Goal: Information Seeking & Learning: Learn about a topic

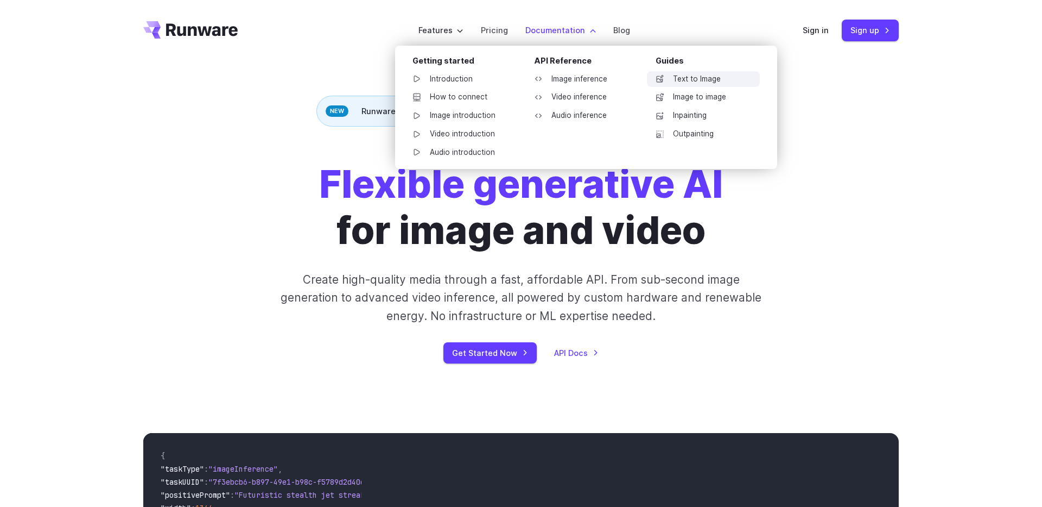
click at [686, 81] on link "Text to Image" at bounding box center [703, 79] width 113 height 16
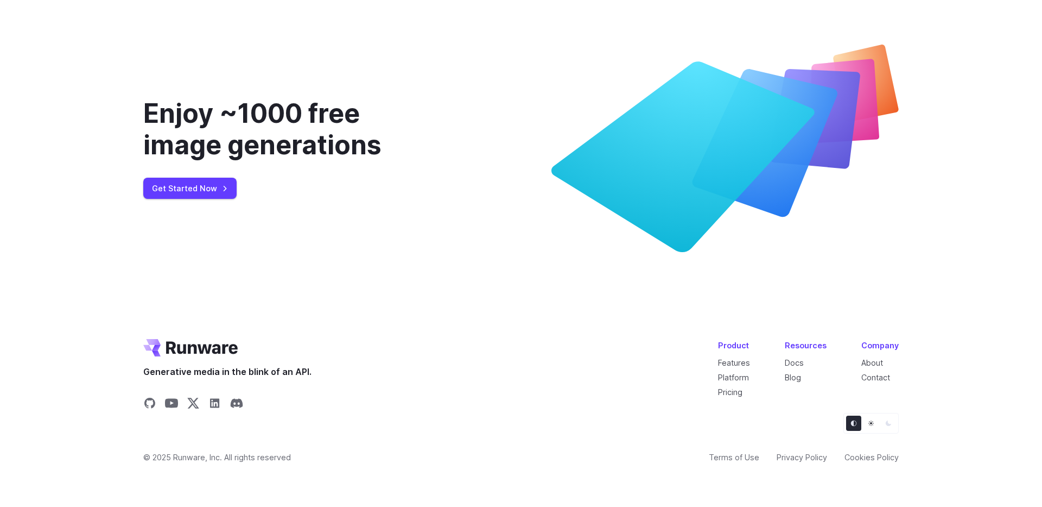
scroll to position [4161, 0]
click at [737, 358] on link "Features" at bounding box center [734, 362] width 32 height 9
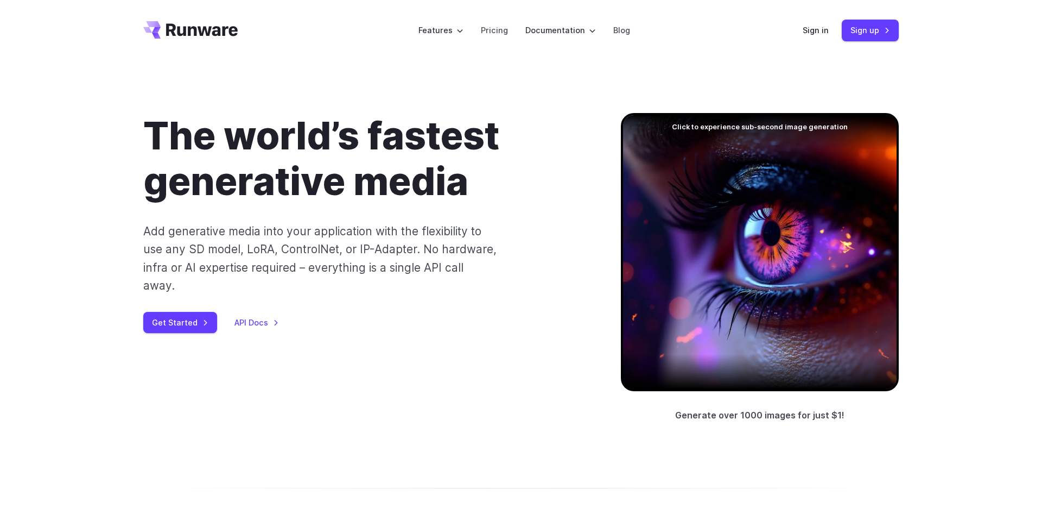
click at [699, 169] on div at bounding box center [760, 252] width 278 height 278
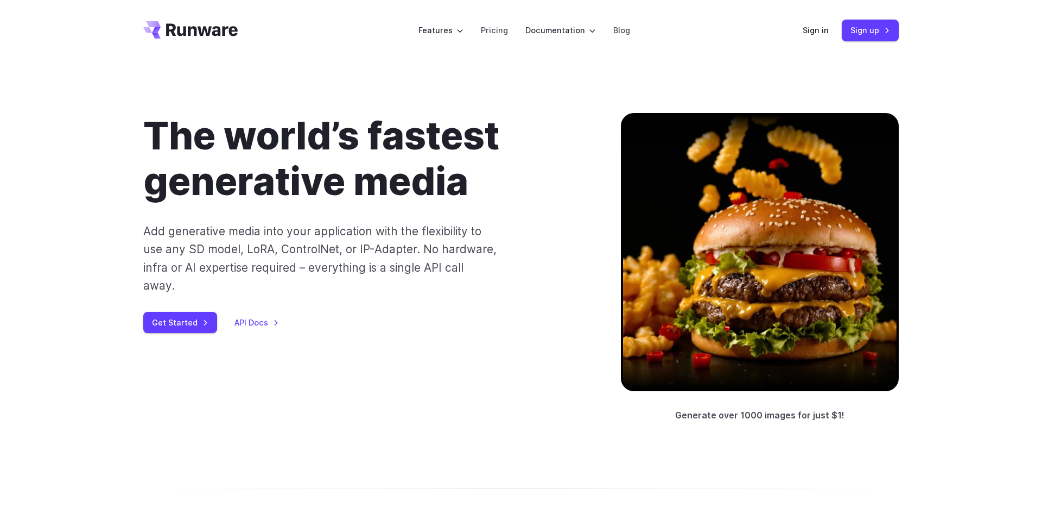
click at [697, 257] on div at bounding box center [760, 252] width 278 height 278
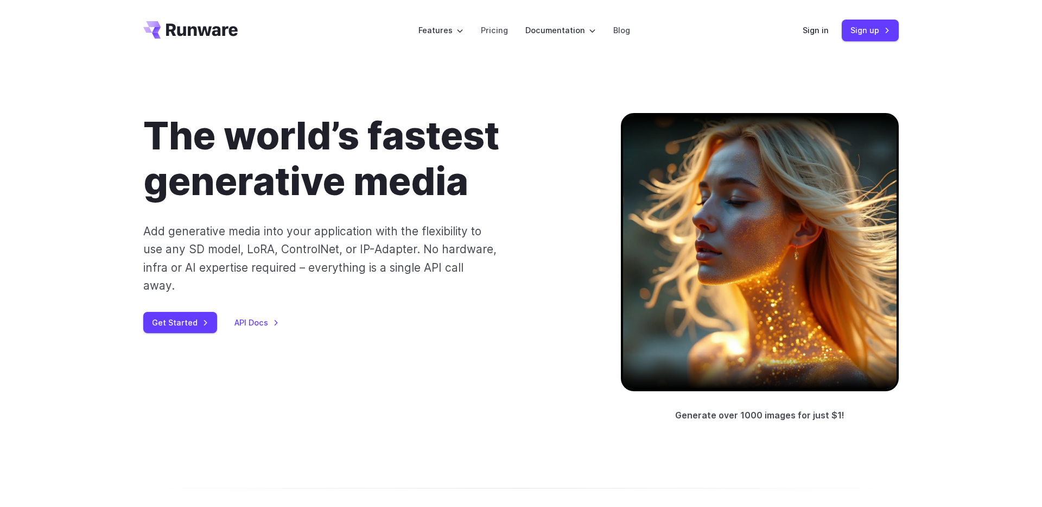
click at [697, 256] on div at bounding box center [760, 252] width 278 height 278
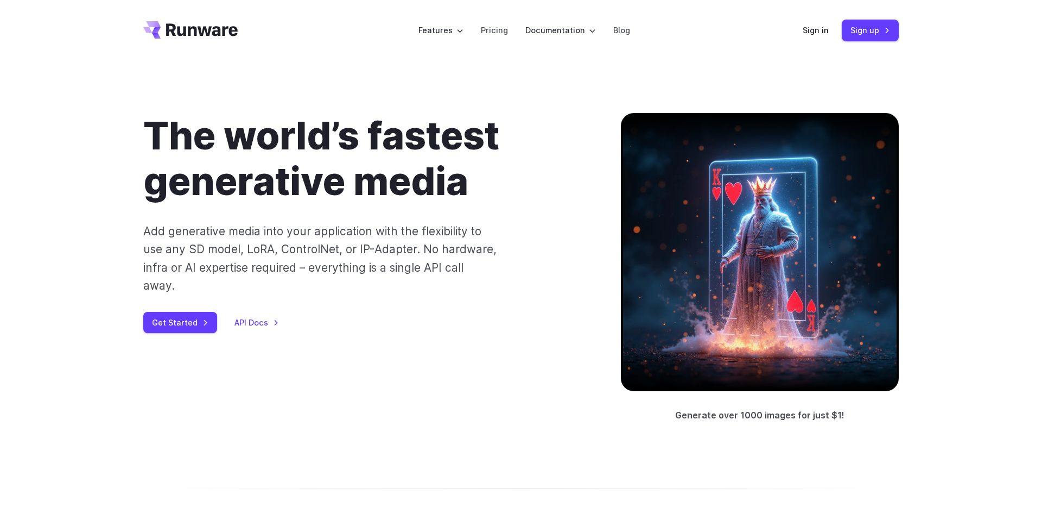
click at [697, 257] on div at bounding box center [760, 252] width 278 height 278
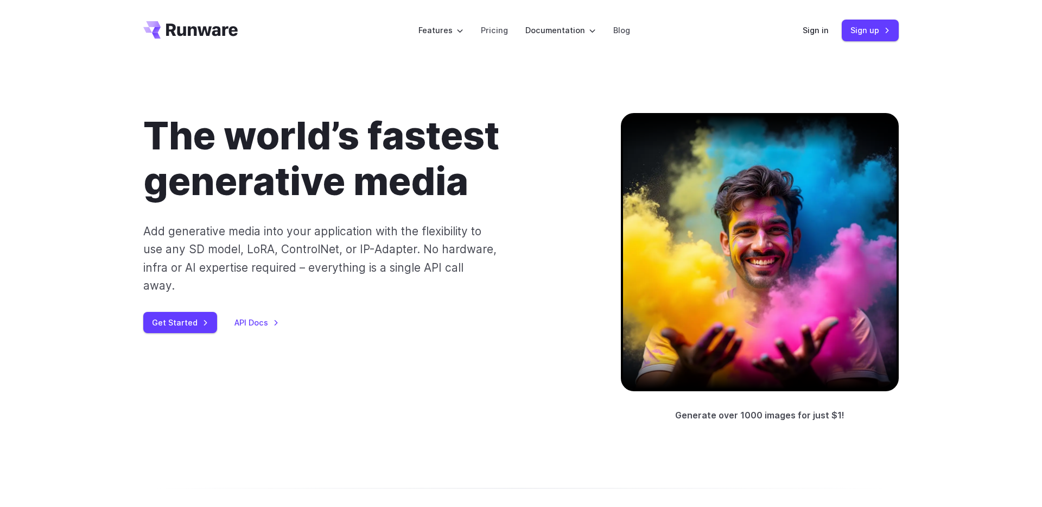
click at [697, 257] on div at bounding box center [760, 252] width 278 height 278
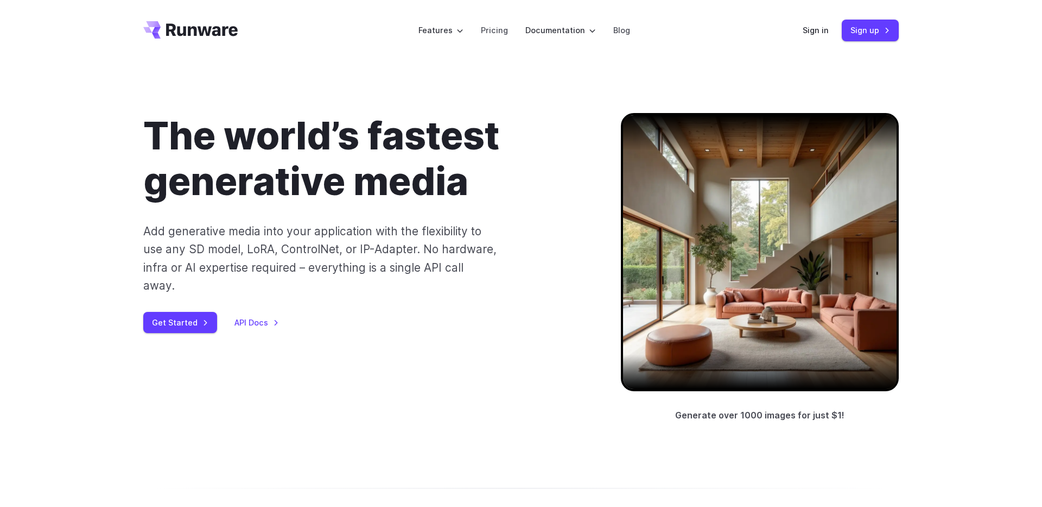
click at [698, 257] on div at bounding box center [760, 252] width 278 height 278
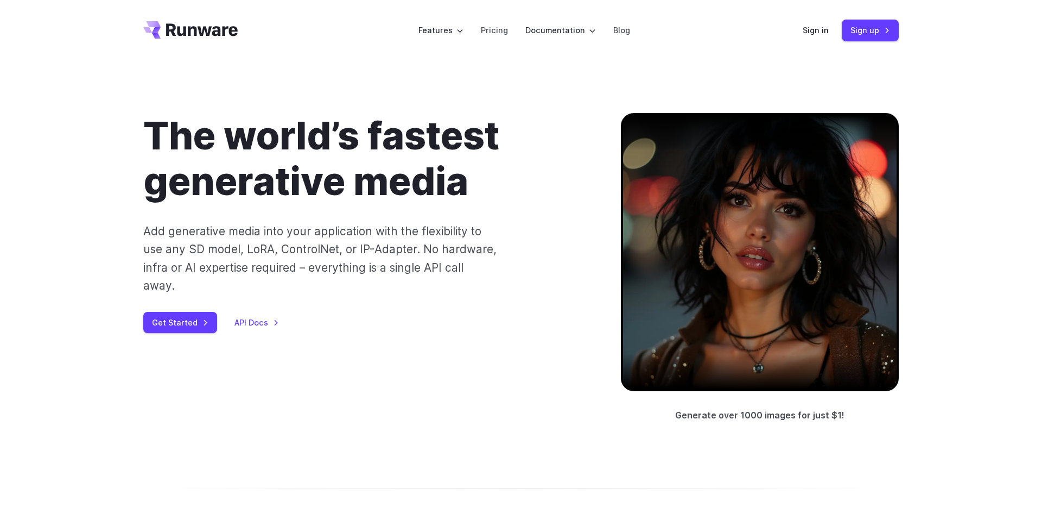
click at [698, 257] on div at bounding box center [760, 252] width 278 height 278
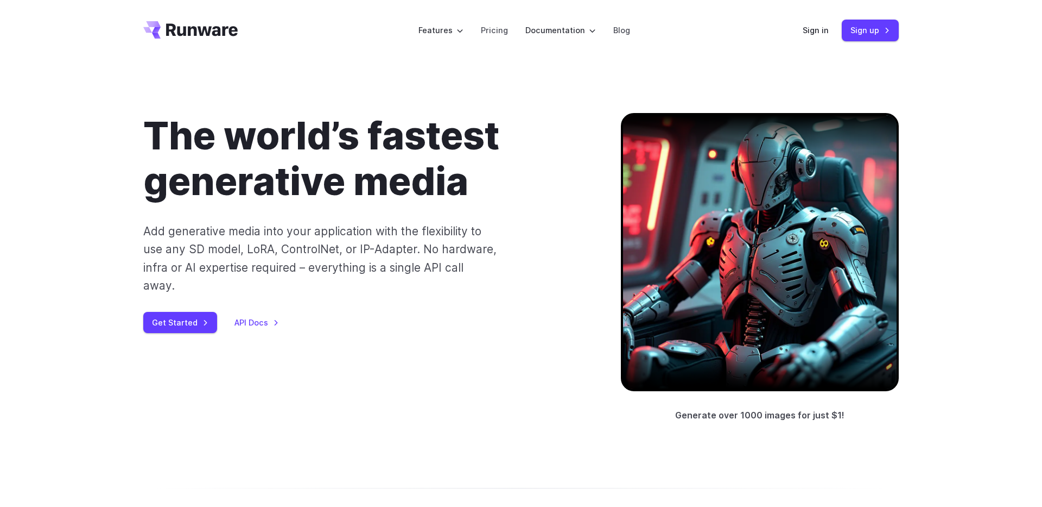
click at [698, 257] on div at bounding box center [760, 252] width 278 height 278
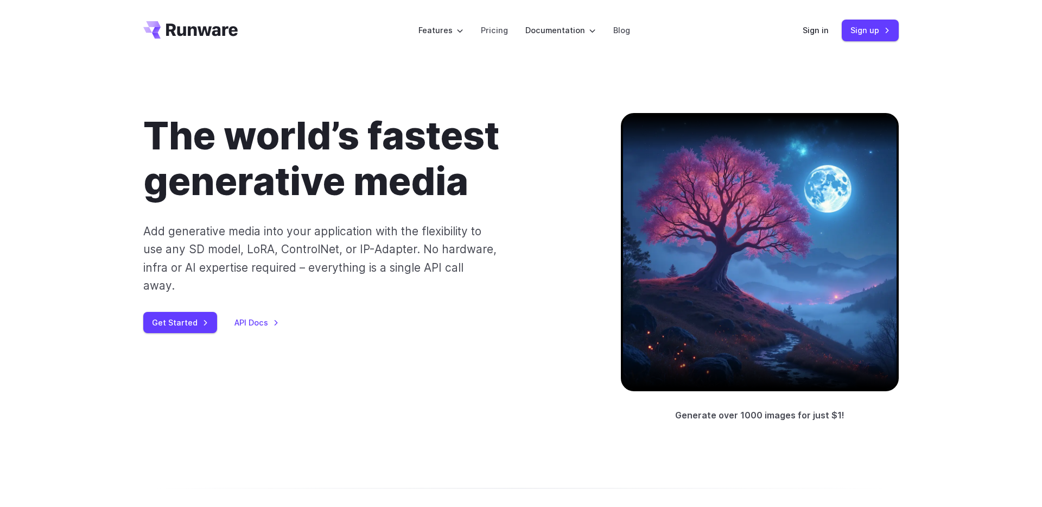
click at [698, 258] on div at bounding box center [760, 252] width 278 height 278
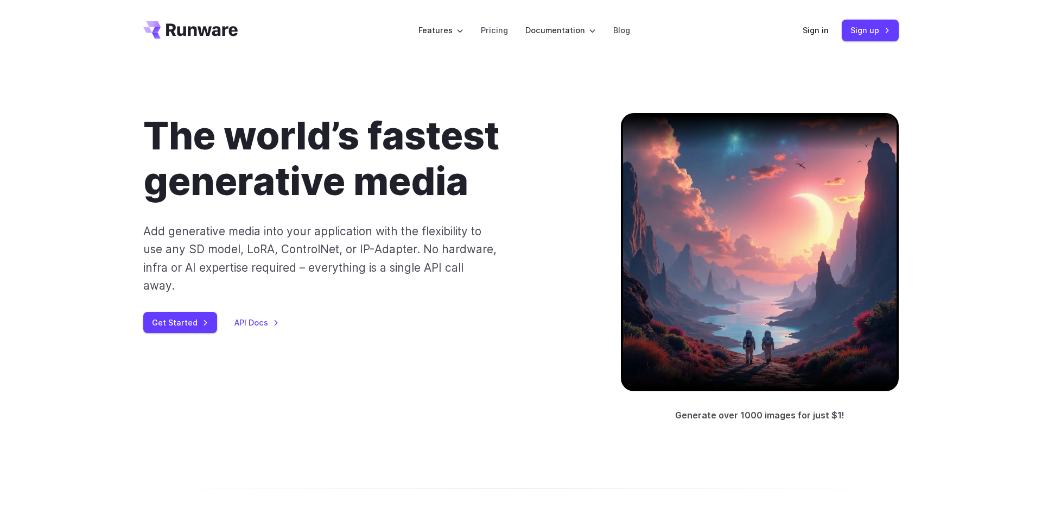
click at [697, 289] on div at bounding box center [760, 252] width 278 height 278
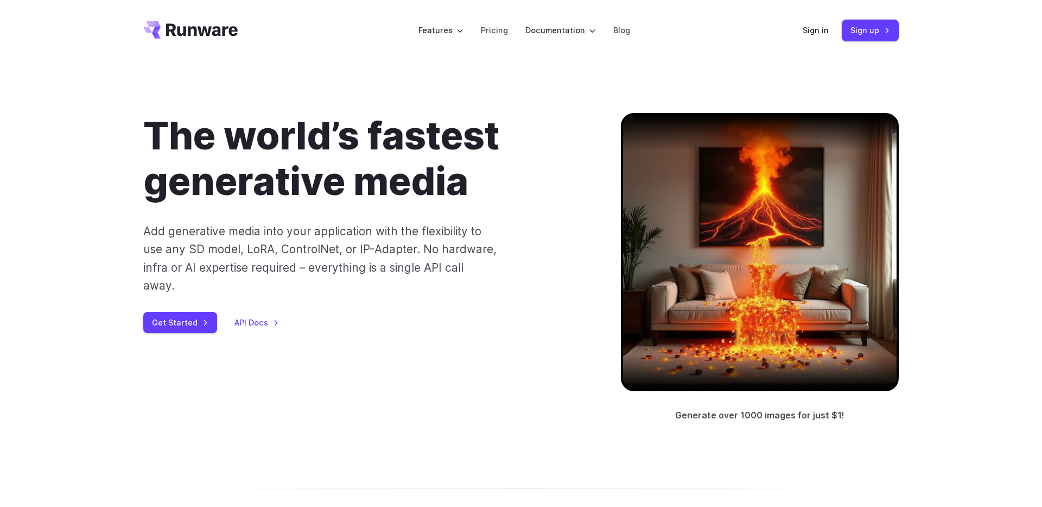
click at [697, 289] on div at bounding box center [760, 252] width 278 height 278
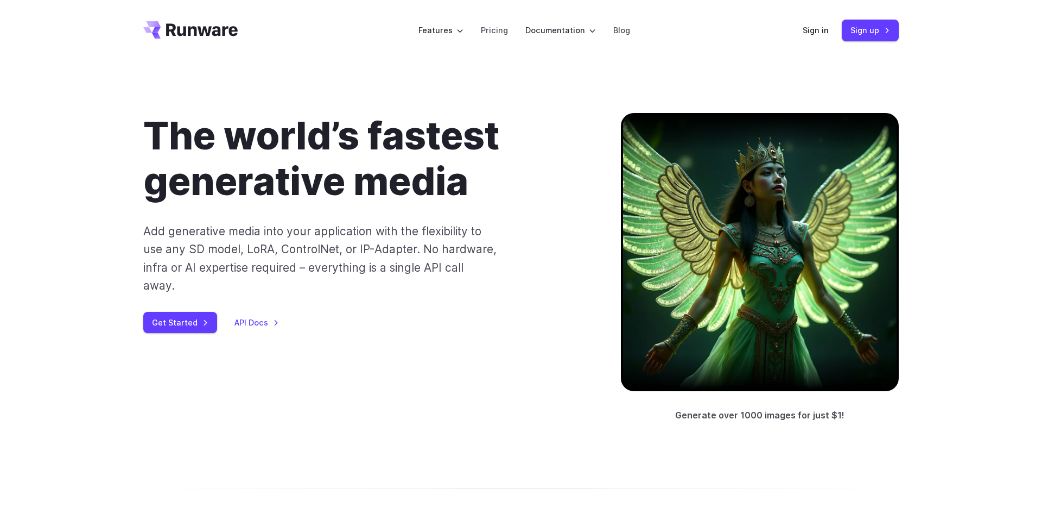
click at [697, 289] on div at bounding box center [760, 252] width 278 height 278
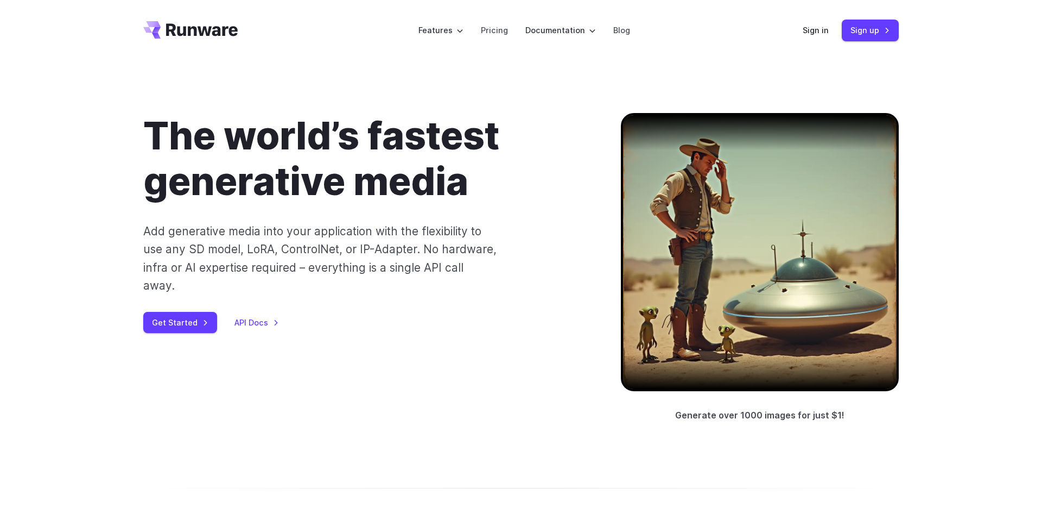
click at [184, 34] on icon "Go to /" at bounding box center [202, 29] width 72 height 12
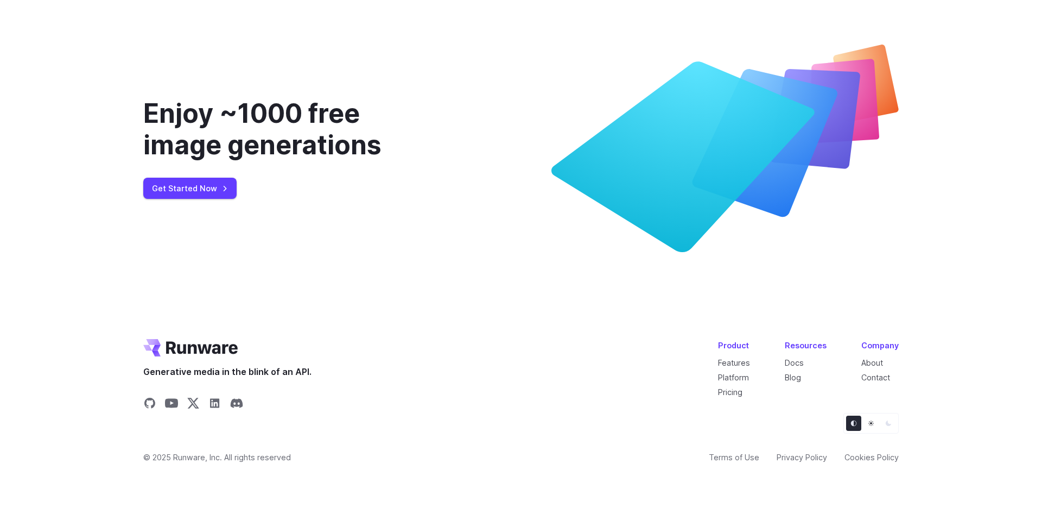
scroll to position [4161, 0]
click at [804, 362] on link "Docs" at bounding box center [794, 362] width 19 height 9
